Goal: Information Seeking & Learning: Learn about a topic

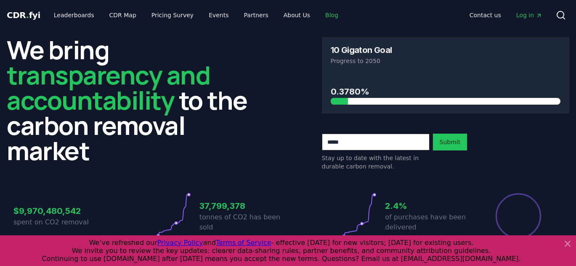
click at [318, 16] on link "Blog" at bounding box center [331, 15] width 27 height 15
click at [568, 244] on icon at bounding box center [567, 243] width 5 height 5
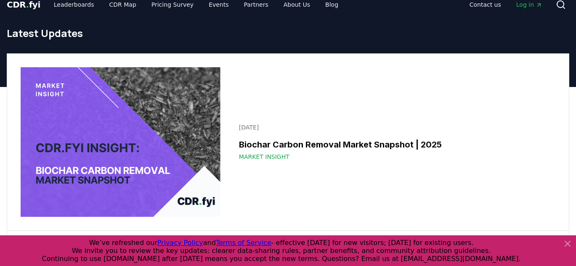
scroll to position [94, 0]
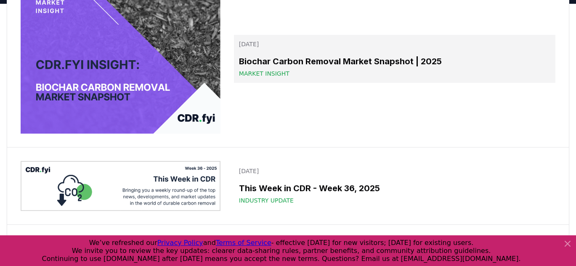
click at [318, 59] on h3 "Biochar Carbon Removal Market Snapshot | 2025" at bounding box center [394, 61] width 311 height 13
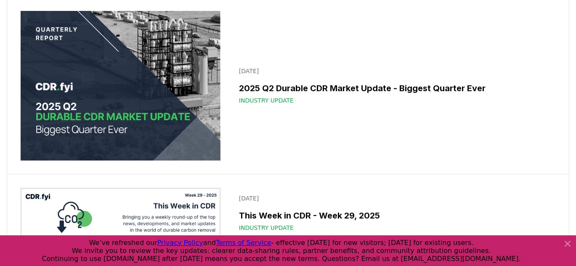
scroll to position [1051, 0]
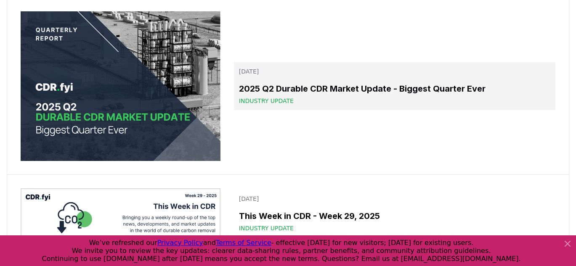
click at [332, 95] on h3 "2025 Q2 Durable CDR Market Update - Biggest Quarter Ever" at bounding box center [394, 88] width 311 height 13
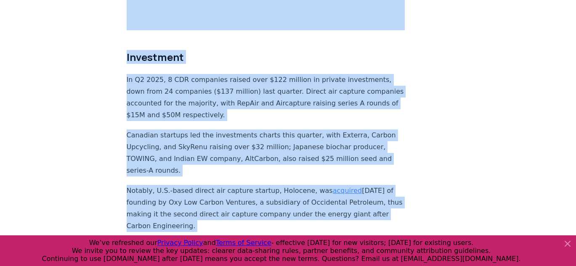
scroll to position [5433, 0]
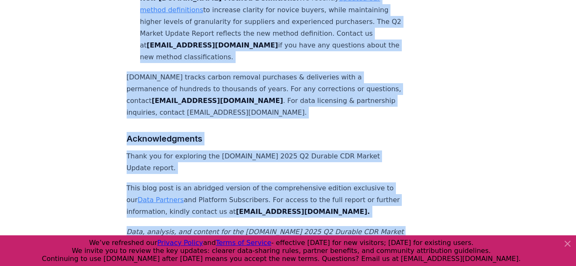
drag, startPoint x: 128, startPoint y: 61, endPoint x: 333, endPoint y: 104, distance: 209.4
copy article "2025 Q2 Durable CDR Market Update - Biggest Quarter Ever Highlights Record Quar…"
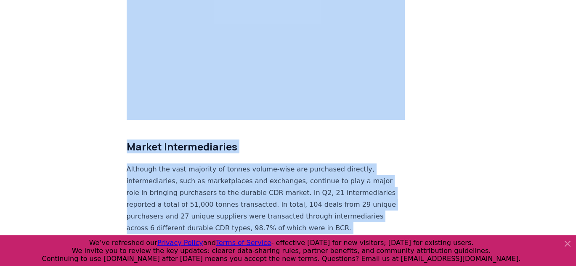
scroll to position [3946, 0]
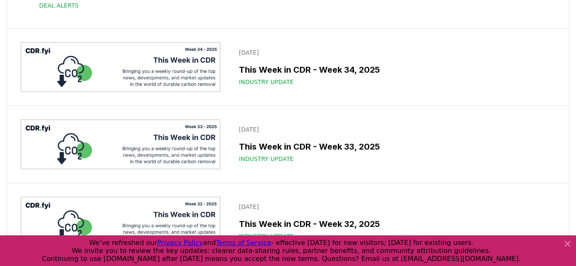
scroll to position [541, 0]
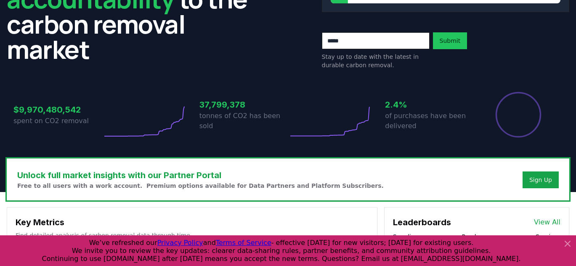
scroll to position [300, 0]
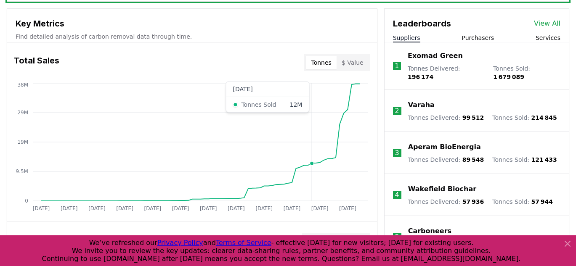
click at [311, 162] on circle at bounding box center [312, 164] width 4 height 4
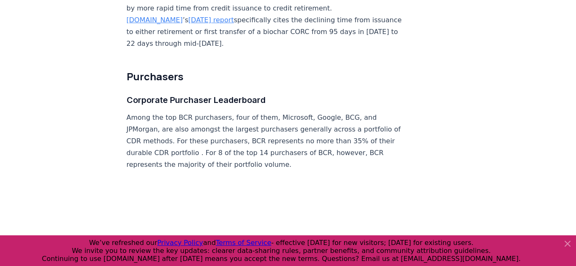
scroll to position [3795, 0]
